Goal: Task Accomplishment & Management: Manage account settings

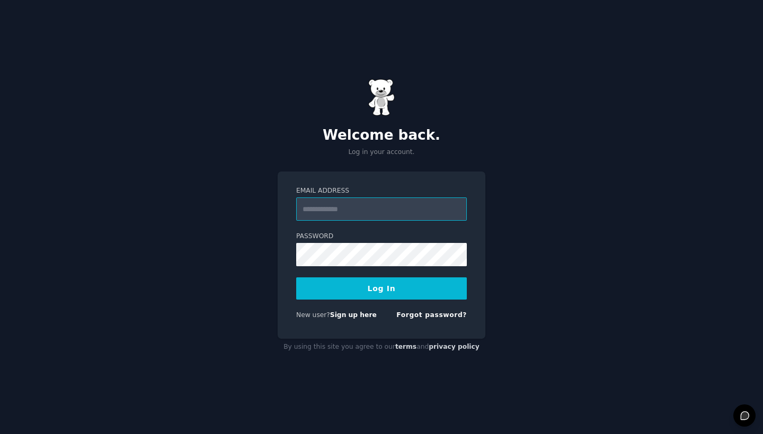
type input "**********"
click at [381, 288] on button "Log In" at bounding box center [381, 289] width 171 height 22
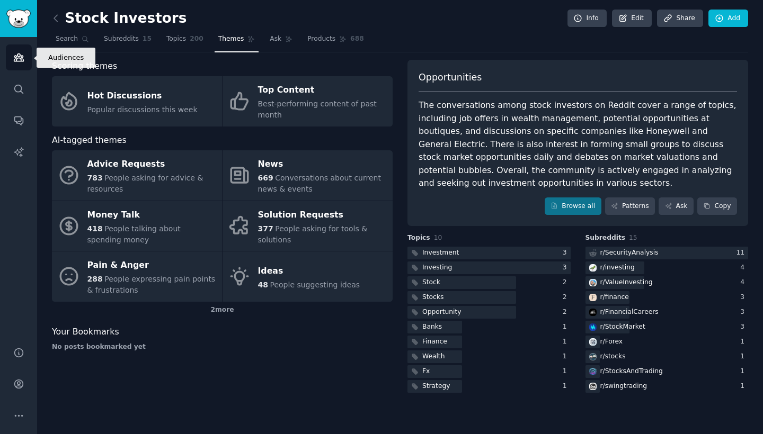
click at [19, 59] on icon "Sidebar" at bounding box center [18, 57] width 11 height 11
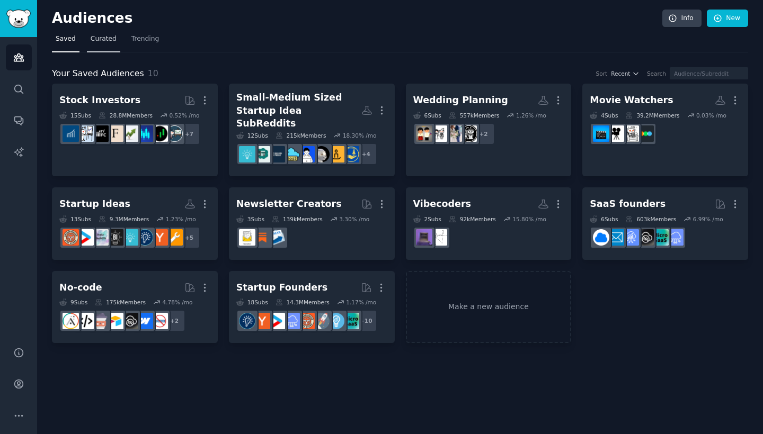
click at [109, 42] on span "Curated" at bounding box center [104, 39] width 26 height 10
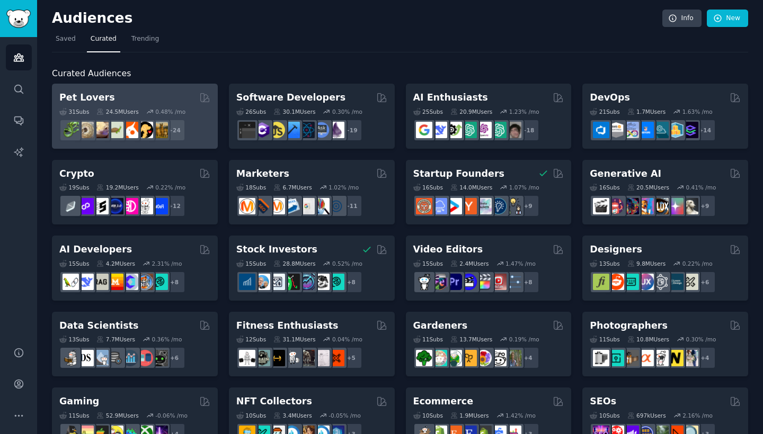
click at [121, 86] on div "Pet Lovers 31 Sub s 24.5M Users 0.48 % /mo r/cockatiel + 24" at bounding box center [135, 116] width 166 height 65
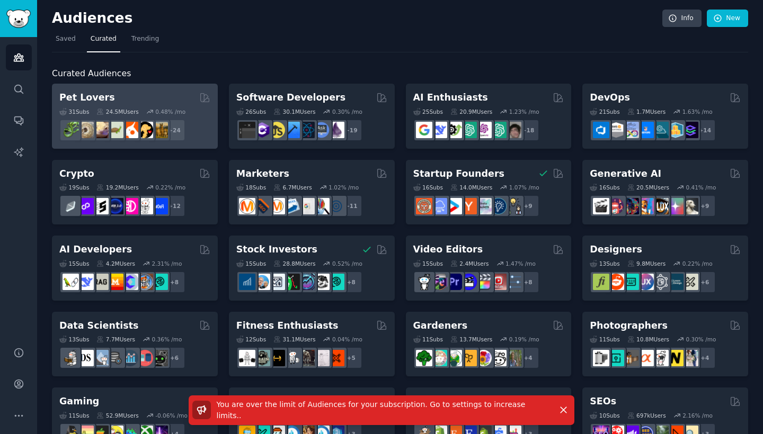
click at [122, 92] on div "Pet Lovers" at bounding box center [134, 97] width 151 height 13
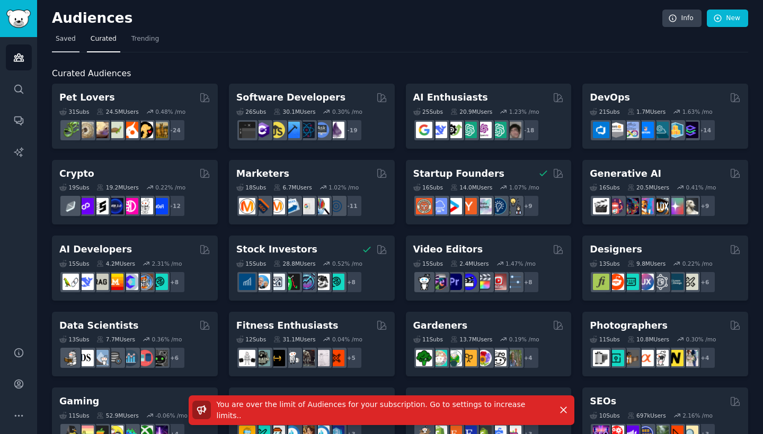
click at [65, 38] on span "Saved" at bounding box center [66, 39] width 20 height 10
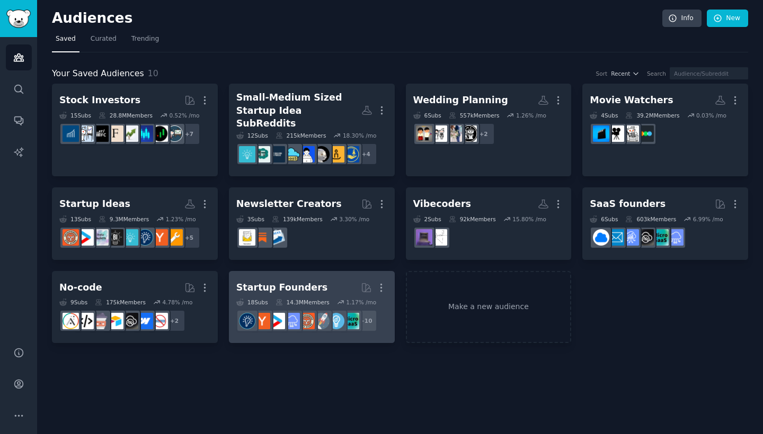
click at [290, 281] on div "Startup Founders" at bounding box center [281, 287] width 91 height 13
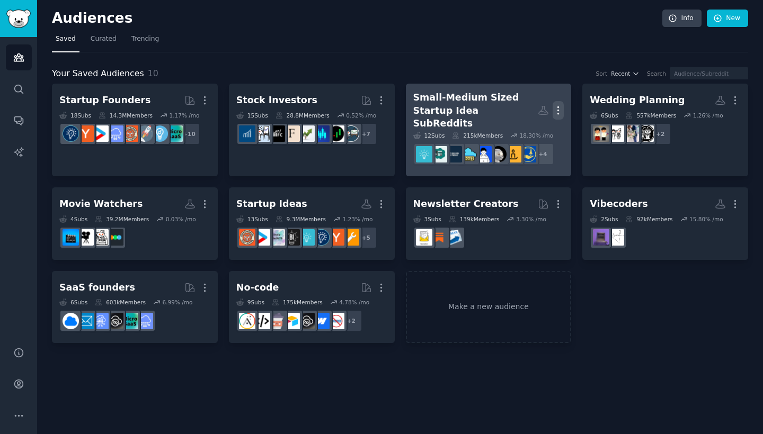
click at [558, 107] on icon "button" at bounding box center [558, 110] width 1 height 7
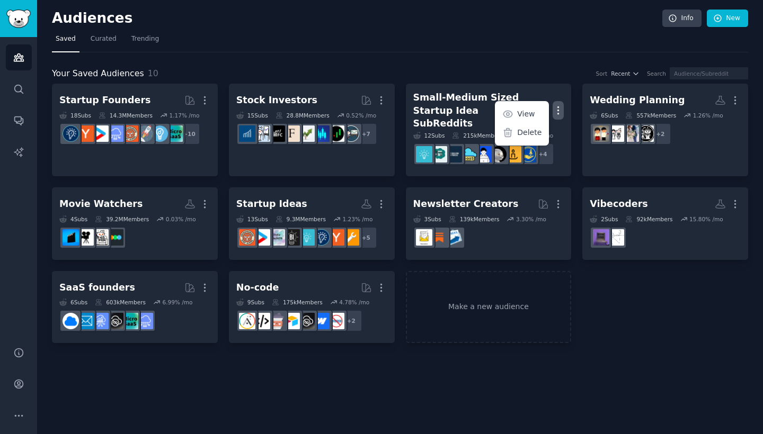
click at [725, 307] on div "Startup Founders More 18 Sub s 14.3M Members 1.17 % /mo + 10 Stock Investors Mo…" at bounding box center [400, 214] width 696 height 260
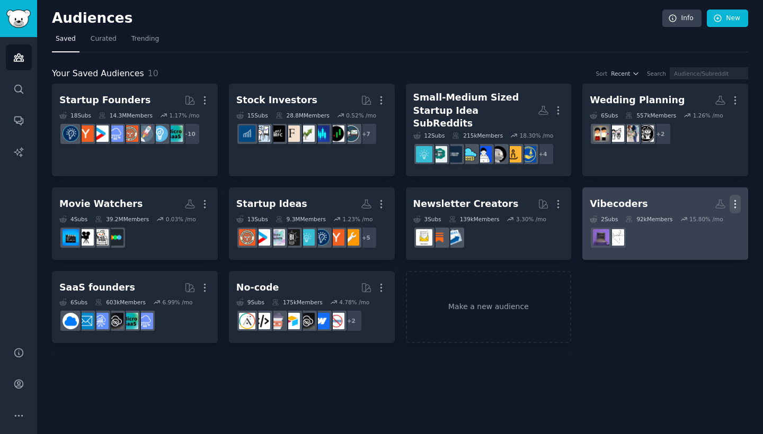
click at [736, 199] on icon "button" at bounding box center [734, 204] width 11 height 11
click at [712, 221] on p "Delete" at bounding box center [706, 226] width 24 height 11
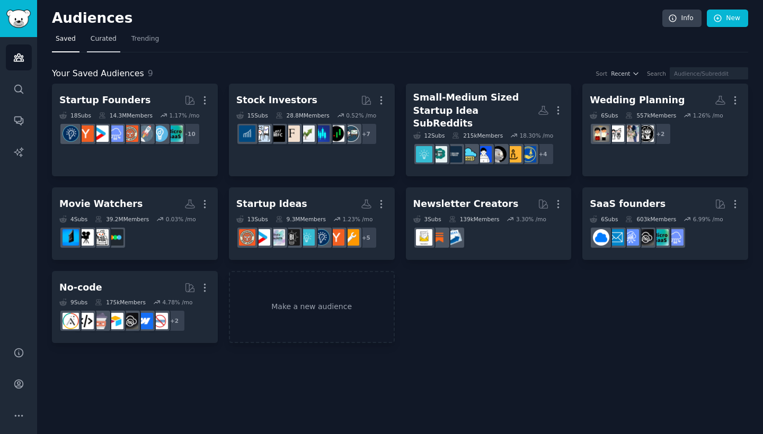
click at [99, 41] on span "Curated" at bounding box center [104, 39] width 26 height 10
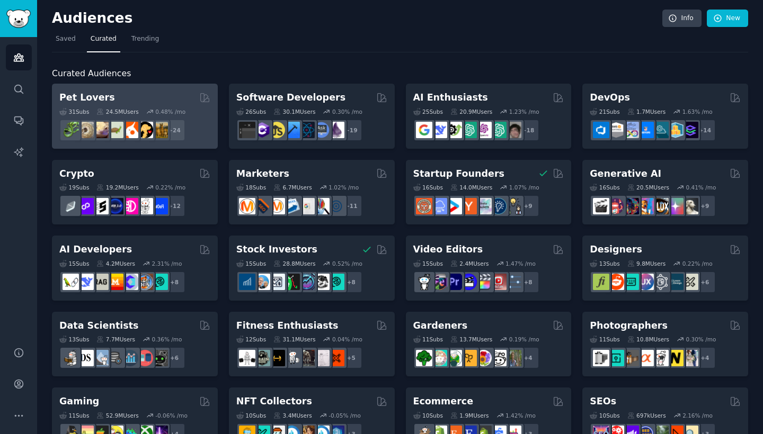
click at [149, 95] on div "Pet Lovers" at bounding box center [134, 97] width 151 height 13
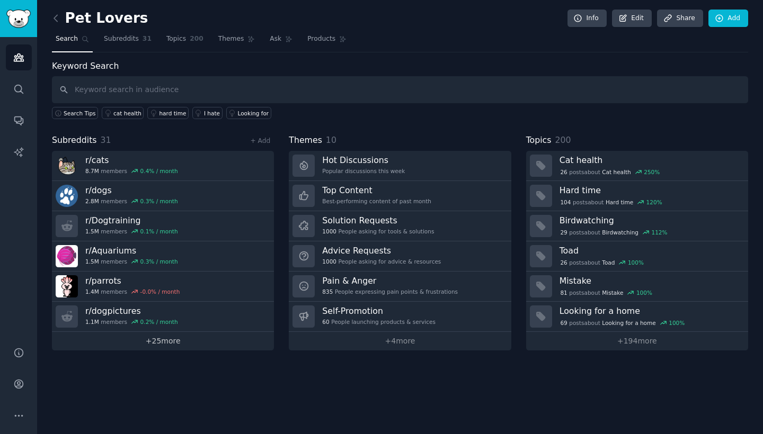
click at [150, 343] on link "+ 25 more" at bounding box center [163, 341] width 222 height 19
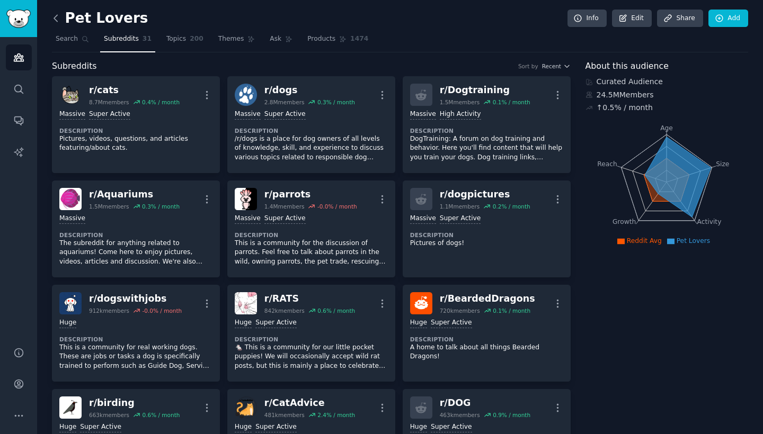
click at [57, 16] on icon at bounding box center [55, 18] width 11 height 11
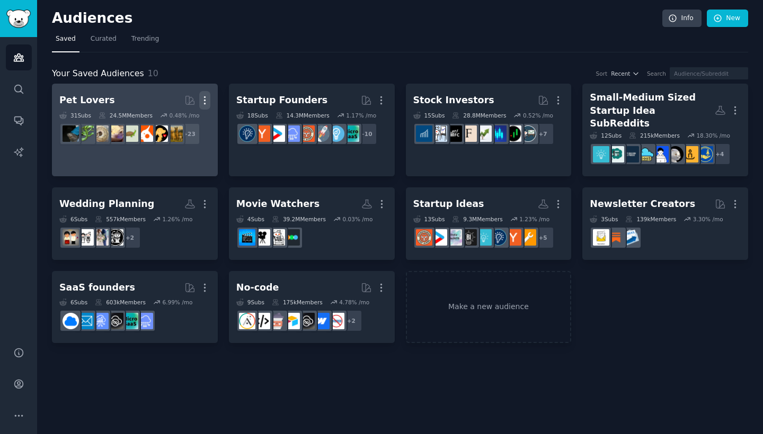
click at [204, 101] on icon "button" at bounding box center [204, 100] width 11 height 11
click at [179, 122] on p "Delete" at bounding box center [176, 122] width 24 height 11
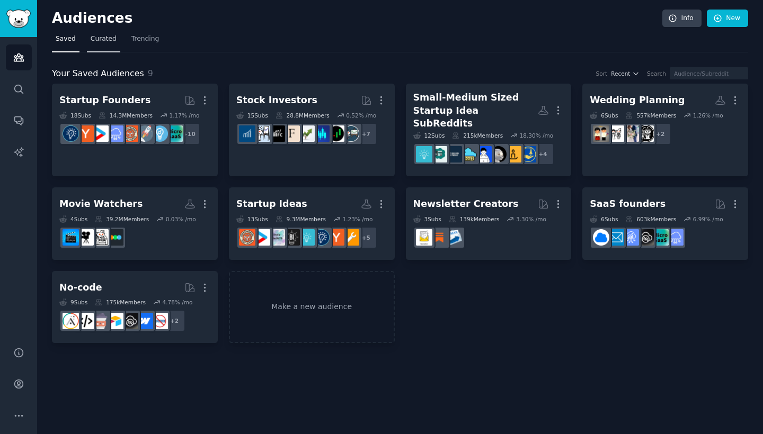
click at [105, 37] on span "Curated" at bounding box center [104, 39] width 26 height 10
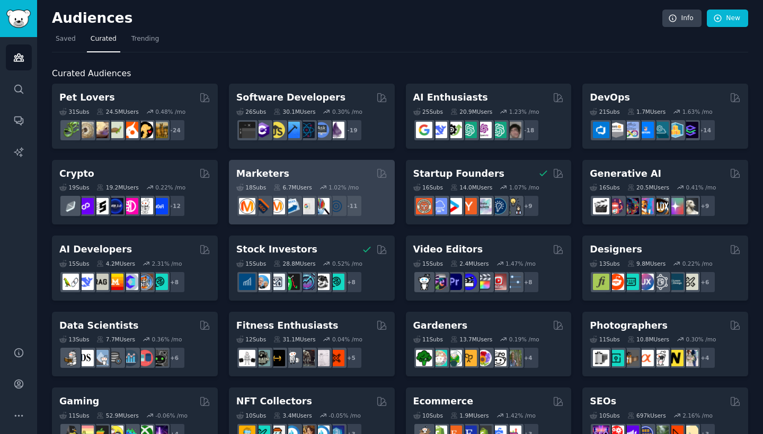
click at [300, 172] on div "Marketers" at bounding box center [311, 173] width 151 height 13
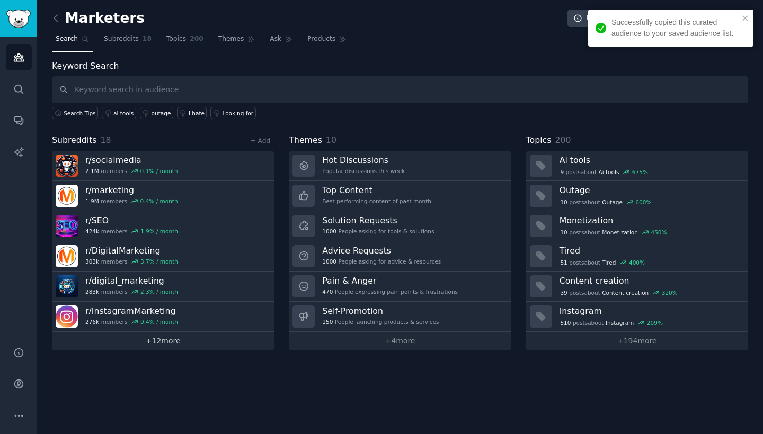
click at [161, 340] on link "+ 12 more" at bounding box center [163, 341] width 222 height 19
